Goal: Task Accomplishment & Management: Use online tool/utility

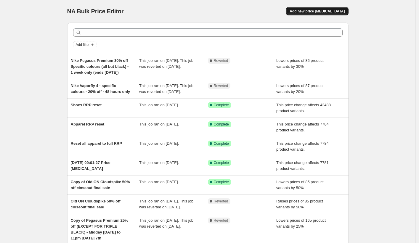
click at [342, 10] on span "Add new price [MEDICAL_DATA]" at bounding box center [316, 11] width 55 height 5
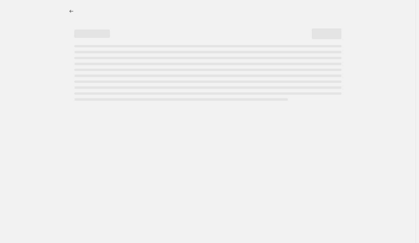
select select "percentage"
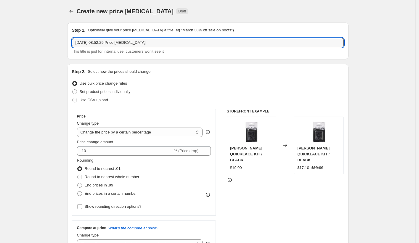
drag, startPoint x: 160, startPoint y: 41, endPoint x: 77, endPoint y: 36, distance: 83.0
click at [78, 36] on div "Step 1. Optionally give your price change job a title (eg "March 30% off sale o…" at bounding box center [208, 40] width 272 height 27
type input "September Pricing - Saucony Endorphin Speed 4"
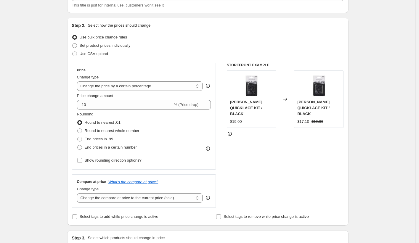
scroll to position [47, 0]
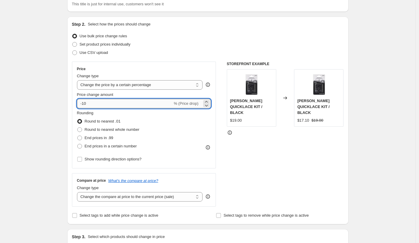
click at [83, 107] on input "-10" at bounding box center [125, 103] width 96 height 9
click at [85, 104] on input "-10" at bounding box center [125, 103] width 96 height 9
type input "-50"
click at [105, 130] on span "Round to nearest whole number" at bounding box center [112, 129] width 55 height 4
click at [78, 128] on input "Round to nearest whole number" at bounding box center [77, 127] width 0 height 0
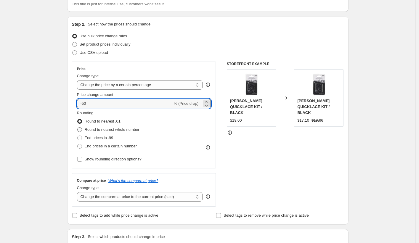
radio input "true"
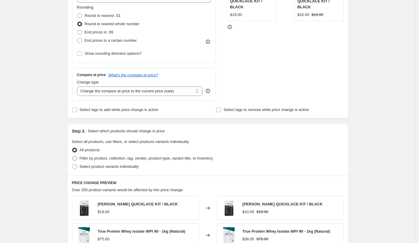
click at [133, 157] on span "Filter by product, collection, tag, vendor, product type, variant title, or inv…" at bounding box center [146, 158] width 133 height 4
click at [73, 156] on input "Filter by product, collection, tag, vendor, product type, variant title, or inv…" at bounding box center [72, 156] width 0 height 0
radio input "true"
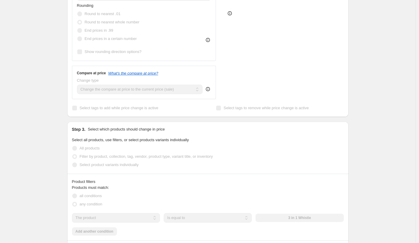
scroll to position [246, 0]
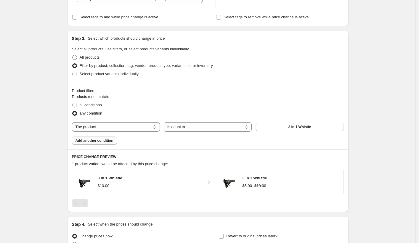
click at [90, 141] on span "Add another condition" at bounding box center [94, 140] width 38 height 5
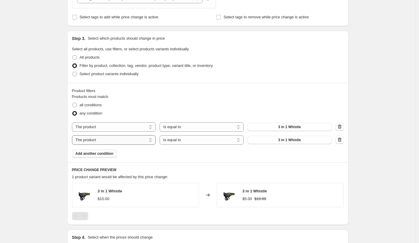
click at [109, 140] on select "The product The product's collection The product's tag The product's vendor The…" at bounding box center [114, 139] width 84 height 9
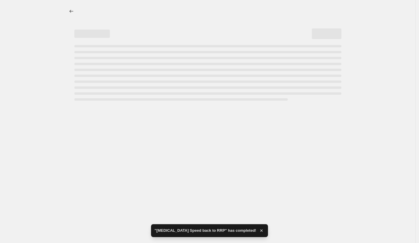
select select "percentage"
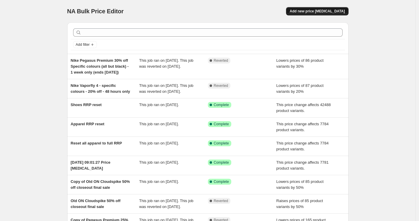
click at [305, 11] on span "Add new price [MEDICAL_DATA]" at bounding box center [316, 11] width 55 height 5
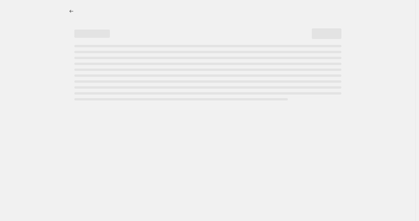
select select "percentage"
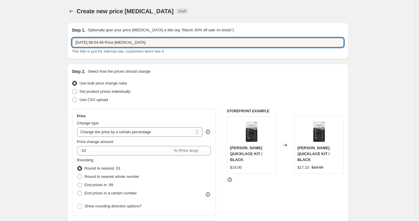
drag, startPoint x: 183, startPoint y: 40, endPoint x: -2, endPoint y: 26, distance: 185.5
click at [0, 26] on html "Home Settings Plans Skip to content Create new price [MEDICAL_DATA]. This page …" at bounding box center [209, 110] width 419 height 221
type input "[MEDICAL_DATA] Speed back to RRP"
click at [93, 133] on select "Change the price to a certain amount Change the price by a certain amount Chang…" at bounding box center [140, 132] width 126 height 9
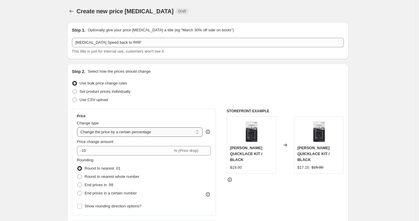
select select "ecap"
click at [78, 128] on select "Change the price to a certain amount Change the price by a certain amount Chang…" at bounding box center [140, 132] width 126 height 9
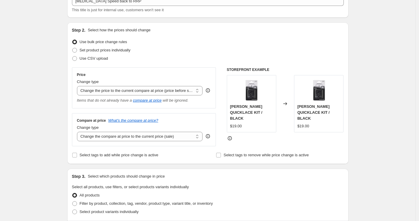
scroll to position [51, 0]
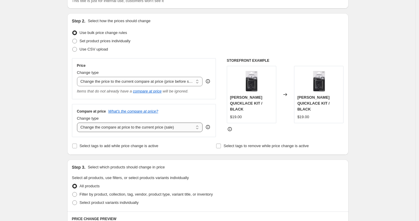
click at [131, 129] on select "Change the compare at price to the current price (sale) Change the compare at p…" at bounding box center [140, 127] width 126 height 9
select select "remove"
click at [78, 123] on select "Change the compare at price to the current price (sale) Change the compare at p…" at bounding box center [140, 127] width 126 height 9
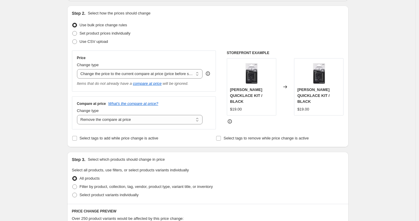
scroll to position [60, 0]
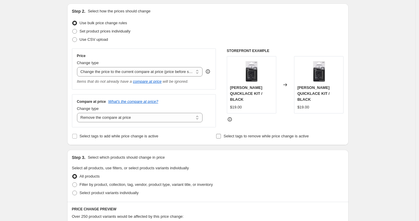
click at [270, 138] on span "Select tags to remove while price change is active" at bounding box center [265, 136] width 85 height 4
click at [221, 138] on input "Select tags to remove while price change is active" at bounding box center [218, 136] width 5 height 5
checkbox input "true"
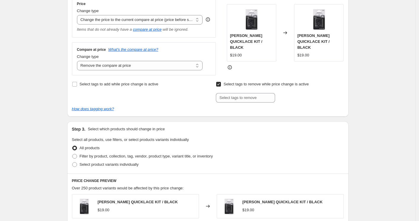
scroll to position [115, 0]
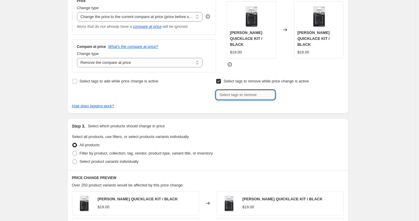
click at [243, 95] on input "text" at bounding box center [245, 94] width 59 height 9
type input "Final Sale"
click at [297, 91] on button "Add Final Sale" at bounding box center [292, 94] width 32 height 8
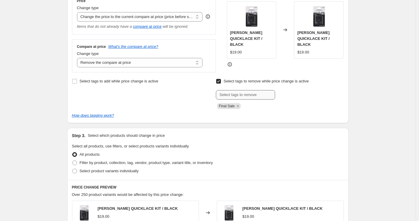
drag, startPoint x: 240, startPoint y: 87, endPoint x: 241, endPoint y: 92, distance: 5.0
click at [240, 88] on div "Select tags to remove while price change is active Submit Final Sale" at bounding box center [280, 93] width 128 height 32
click at [242, 93] on input "text" at bounding box center [245, 94] width 59 height 9
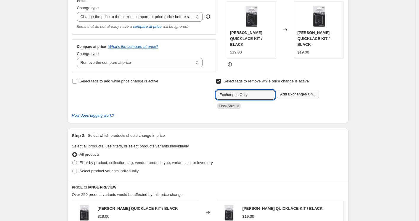
type input "Exchanges Only"
click at [289, 91] on button "Add Exchanges On..." at bounding box center [297, 94] width 43 height 8
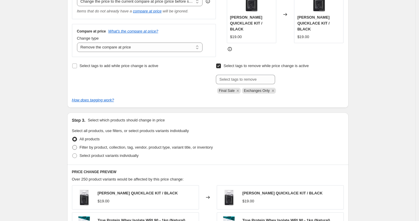
scroll to position [174, 0]
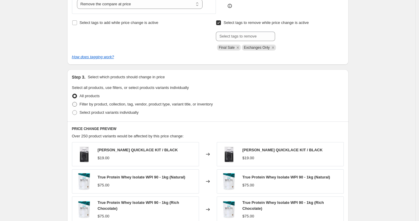
click at [147, 103] on span "Filter by product, collection, tag, vendor, product type, variant title, or inv…" at bounding box center [146, 104] width 133 height 4
click at [73, 102] on input "Filter by product, collection, tag, vendor, product type, variant title, or inv…" at bounding box center [72, 102] width 0 height 0
radio input "true"
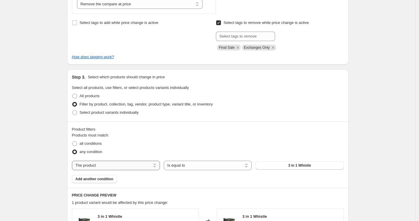
click at [142, 168] on select "The product The product's collection The product's tag The product's vendor The…" at bounding box center [116, 165] width 88 height 9
select select "tag"
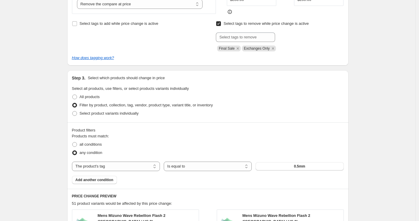
click at [286, 165] on button "0.5mm" at bounding box center [299, 166] width 88 height 8
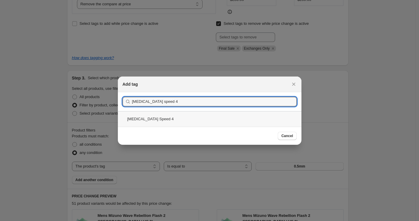
type input "[MEDICAL_DATA] speed 4"
click at [159, 118] on div "[MEDICAL_DATA] Speed 4" at bounding box center [209, 119] width 183 height 16
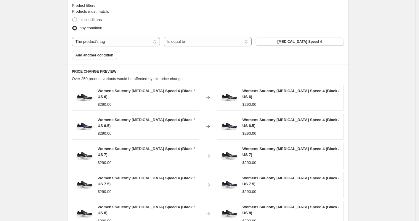
scroll to position [408, 0]
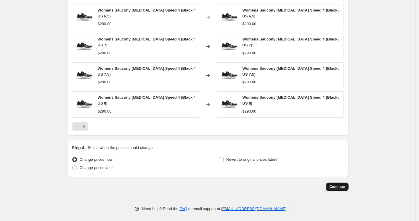
click at [348, 184] on button "Continue" at bounding box center [337, 187] width 22 height 8
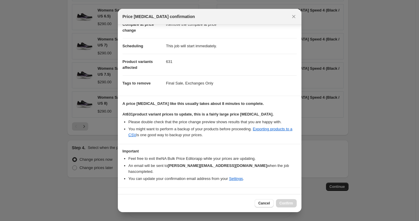
scroll to position [40, 0]
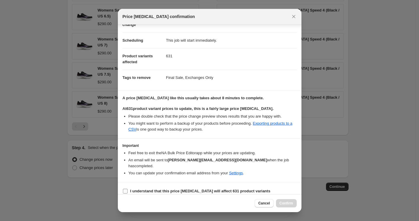
drag, startPoint x: 228, startPoint y: 181, endPoint x: 232, endPoint y: 183, distance: 5.2
click at [228, 187] on label "I understand that this price [MEDICAL_DATA] will affect 631 product variants" at bounding box center [197, 191] width 148 height 8
click at [128, 189] on input "I understand that this price [MEDICAL_DATA] will affect 631 product variants" at bounding box center [125, 191] width 5 height 5
checkbox input "true"
click at [279, 201] on span "Confirm" at bounding box center [286, 203] width 14 height 5
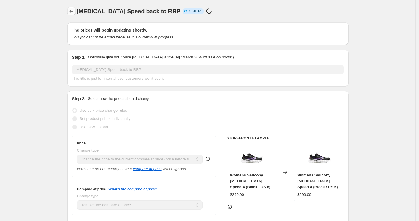
click at [71, 10] on icon "Price change jobs" at bounding box center [71, 11] width 6 height 6
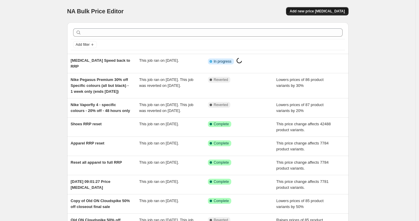
click at [321, 10] on span "Add new price [MEDICAL_DATA]" at bounding box center [316, 11] width 55 height 5
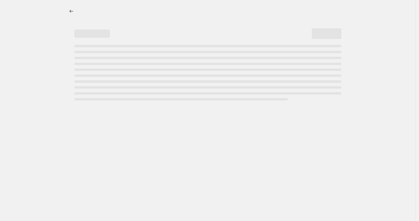
select select "percentage"
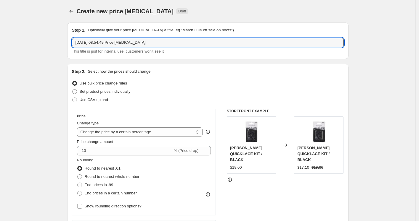
drag, startPoint x: 175, startPoint y: 41, endPoint x: 42, endPoint y: 26, distance: 134.0
type input "[DATE] - Saucony [MEDICAL_DATA] Speed 4 (50% off)"
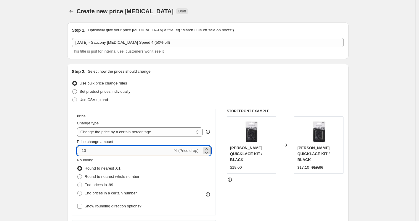
click at [84, 154] on input "-10" at bounding box center [125, 150] width 96 height 9
type input "-1"
type input "-50"
click at [133, 177] on span "Round to nearest whole number" at bounding box center [112, 177] width 55 height 4
click at [78, 175] on input "Round to nearest whole number" at bounding box center [77, 175] width 0 height 0
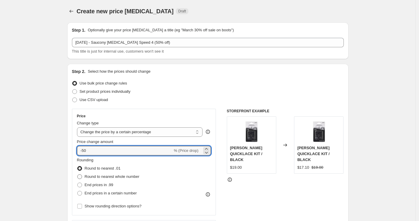
radio input "true"
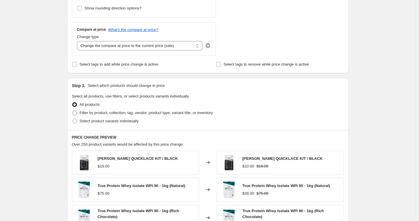
scroll to position [209, 0]
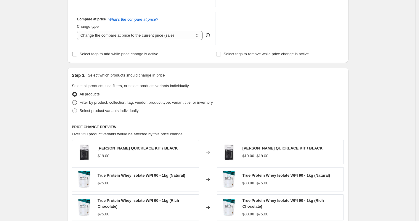
click at [141, 102] on span "Filter by product, collection, tag, vendor, product type, variant title, or inv…" at bounding box center [146, 102] width 133 height 4
click at [73, 101] on input "Filter by product, collection, tag, vendor, product type, variant title, or inv…" at bounding box center [72, 100] width 0 height 0
radio input "true"
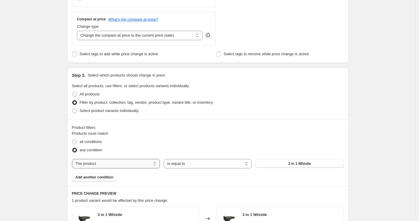
click at [124, 163] on select "The product The product's collection The product's tag The product's vendor The…" at bounding box center [116, 163] width 88 height 9
select select "tag"
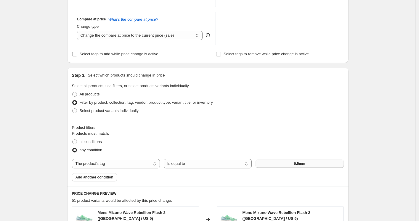
click at [305, 165] on span "0.5mm" at bounding box center [299, 164] width 11 height 5
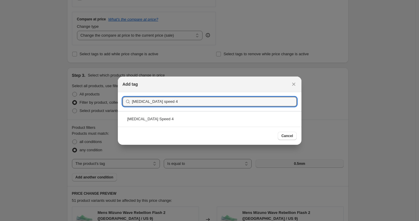
type input "[MEDICAL_DATA] speed 4"
click at [163, 117] on div "[MEDICAL_DATA] Speed 4" at bounding box center [209, 119] width 183 height 16
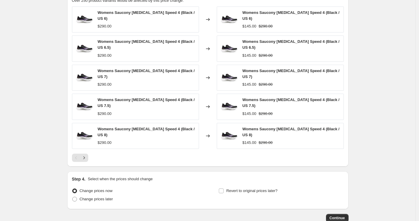
scroll to position [441, 0]
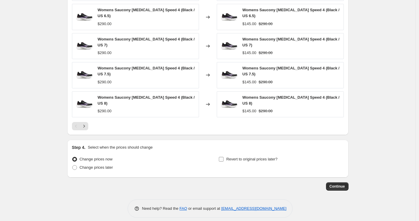
click at [227, 155] on label "Revert to original prices later?" at bounding box center [247, 159] width 59 height 8
click at [223, 157] on input "Revert to original prices later?" at bounding box center [221, 159] width 5 height 5
checkbox input "true"
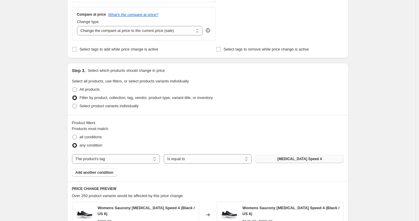
scroll to position [200, 0]
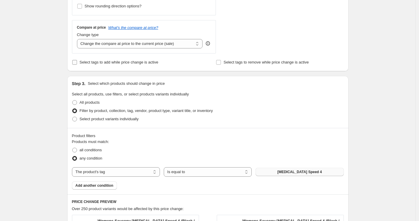
click at [138, 60] on span "Select tags to add while price change is active" at bounding box center [119, 62] width 79 height 4
click at [77, 60] on input "Select tags to add while price change is active" at bounding box center [74, 62] width 5 height 5
checkbox input "true"
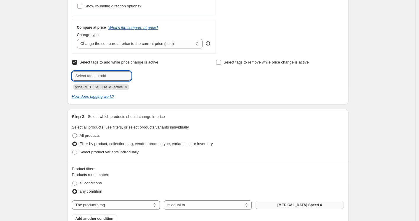
click at [111, 78] on input "text" at bounding box center [101, 75] width 59 height 9
type input "Final Sale"
click at [146, 76] on span "Final Sale" at bounding box center [152, 75] width 17 height 4
click at [123, 88] on icon "Remove price-change-job-active" at bounding box center [125, 87] width 5 height 5
click at [111, 77] on input "text" at bounding box center [101, 75] width 59 height 9
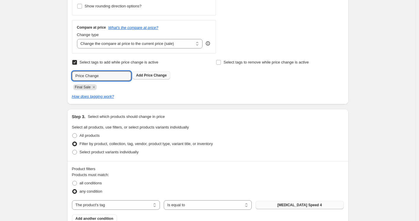
type input "Price Change"
click at [157, 76] on span "Price Change" at bounding box center [155, 75] width 23 height 4
click at [127, 87] on icon "Remove Price Change" at bounding box center [124, 87] width 5 height 5
drag, startPoint x: 126, startPoint y: 70, endPoint x: 129, endPoint y: 65, distance: 4.9
click at [126, 70] on div "Select tags to add while price change is active Submit Final Sale" at bounding box center [136, 74] width 128 height 32
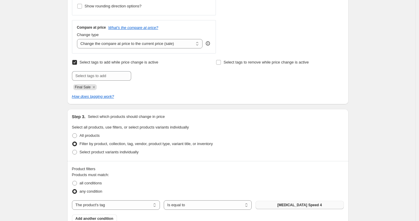
click at [132, 62] on span "Select tags to add while price change is active" at bounding box center [119, 62] width 79 height 4
click at [77, 62] on input "Select tags to add while price change is active" at bounding box center [74, 62] width 5 height 5
checkbox input "false"
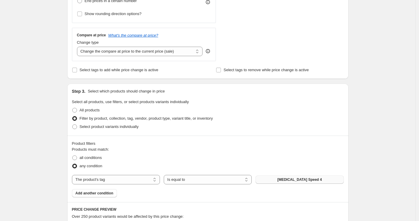
scroll to position [0, 0]
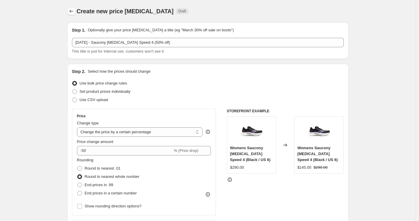
click at [72, 8] on button "Price change jobs" at bounding box center [71, 11] width 8 height 8
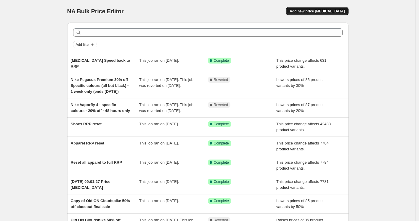
click at [341, 12] on span "Add new price [MEDICAL_DATA]" at bounding box center [316, 11] width 55 height 5
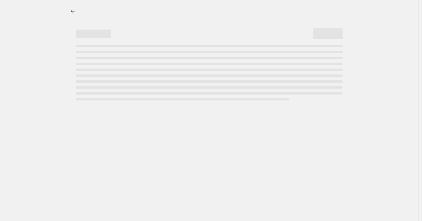
select select "percentage"
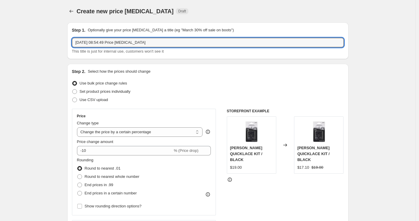
drag, startPoint x: 186, startPoint y: 41, endPoint x: 0, endPoint y: 24, distance: 186.0
type input "[DATE] - Saucony [MEDICAL_DATA] Speed 4 (50% off)"
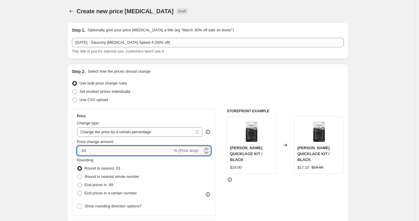
click at [83, 154] on input "-10" at bounding box center [125, 150] width 96 height 9
type input "-50"
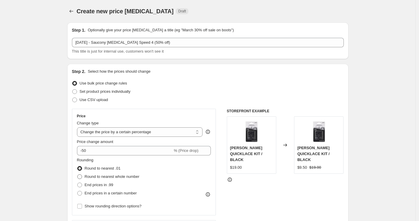
click at [90, 176] on span "Round to nearest whole number" at bounding box center [112, 177] width 55 height 4
click at [78, 175] on input "Round to nearest whole number" at bounding box center [77, 175] width 0 height 0
radio input "true"
click at [70, 146] on div "Step 2. Select how the prices should change Use bulk price change rules Set pro…" at bounding box center [207, 168] width 281 height 208
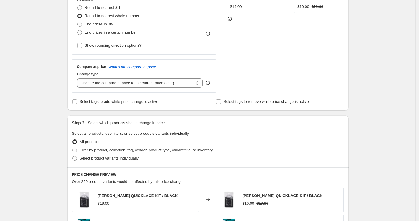
scroll to position [239, 0]
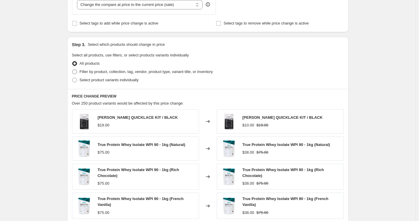
click at [143, 73] on span "Filter by product, collection, tag, vendor, product type, variant title, or inv…" at bounding box center [146, 72] width 133 height 4
click at [73, 70] on input "Filter by product, collection, tag, vendor, product type, variant title, or inv…" at bounding box center [72, 70] width 0 height 0
radio input "true"
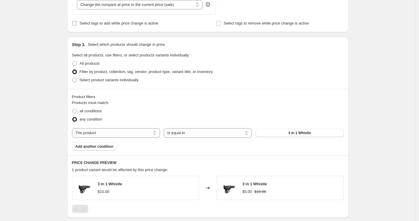
click at [123, 23] on span "Select tags to add while price change is active" at bounding box center [119, 23] width 79 height 4
click at [77, 23] on input "Select tags to add while price change is active" at bounding box center [74, 23] width 5 height 5
checkbox input "true"
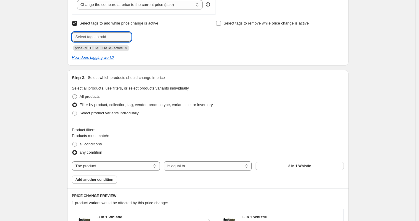
click at [117, 38] on input "text" at bounding box center [101, 36] width 59 height 9
type input "Final Sale"
click at [160, 37] on span "Final Sale" at bounding box center [152, 36] width 17 height 4
click at [105, 162] on select "The product The product's collection The product's tag The product's vendor The…" at bounding box center [116, 166] width 88 height 9
select select "tag"
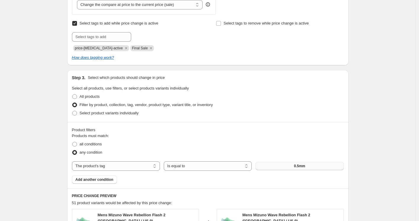
click at [287, 168] on button "0.5mm" at bounding box center [299, 166] width 88 height 8
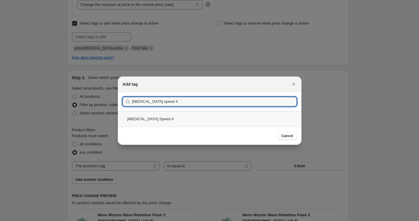
type input "[MEDICAL_DATA] speed 4"
click at [185, 122] on div "[MEDICAL_DATA] Speed 4" at bounding box center [209, 119] width 183 height 16
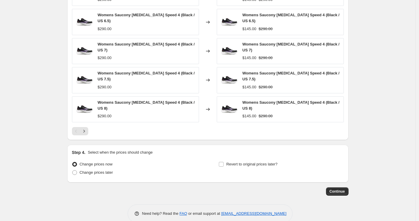
scroll to position [474, 0]
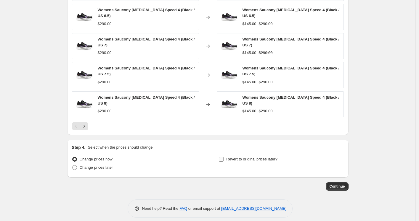
click at [271, 157] on span "Revert to original prices later?" at bounding box center [251, 159] width 51 height 4
click at [223, 157] on input "Revert to original prices later?" at bounding box center [221, 159] width 5 height 5
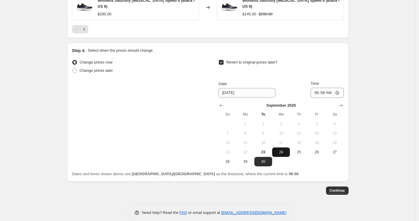
scroll to position [572, 0]
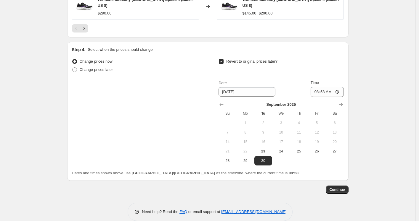
click at [242, 59] on span "Revert to original prices later?" at bounding box center [251, 61] width 51 height 4
click at [223, 59] on input "Revert to original prices later?" at bounding box center [221, 61] width 5 height 5
checkbox input "false"
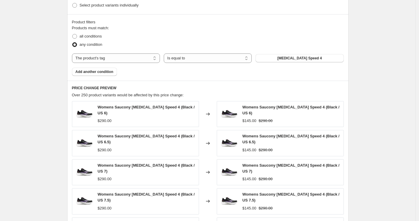
scroll to position [474, 0]
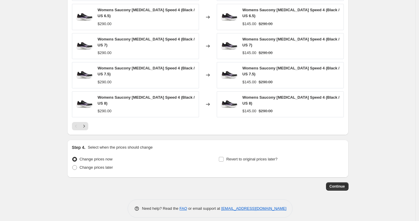
click at [336, 184] on span "Continue" at bounding box center [336, 186] width 15 height 5
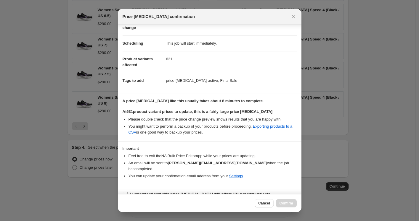
scroll to position [40, 0]
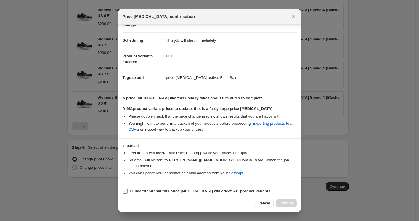
click at [194, 189] on b "I understand that this price [MEDICAL_DATA] will affect 631 product variants" at bounding box center [200, 191] width 140 height 4
click at [128, 189] on input "I understand that this price [MEDICAL_DATA] will affect 631 product variants" at bounding box center [125, 191] width 5 height 5
checkbox input "true"
click at [288, 202] on span "Confirm" at bounding box center [286, 203] width 14 height 5
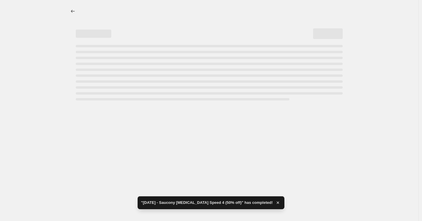
select select "percentage"
select select "tag"
